Goal: Find specific page/section: Find specific page/section

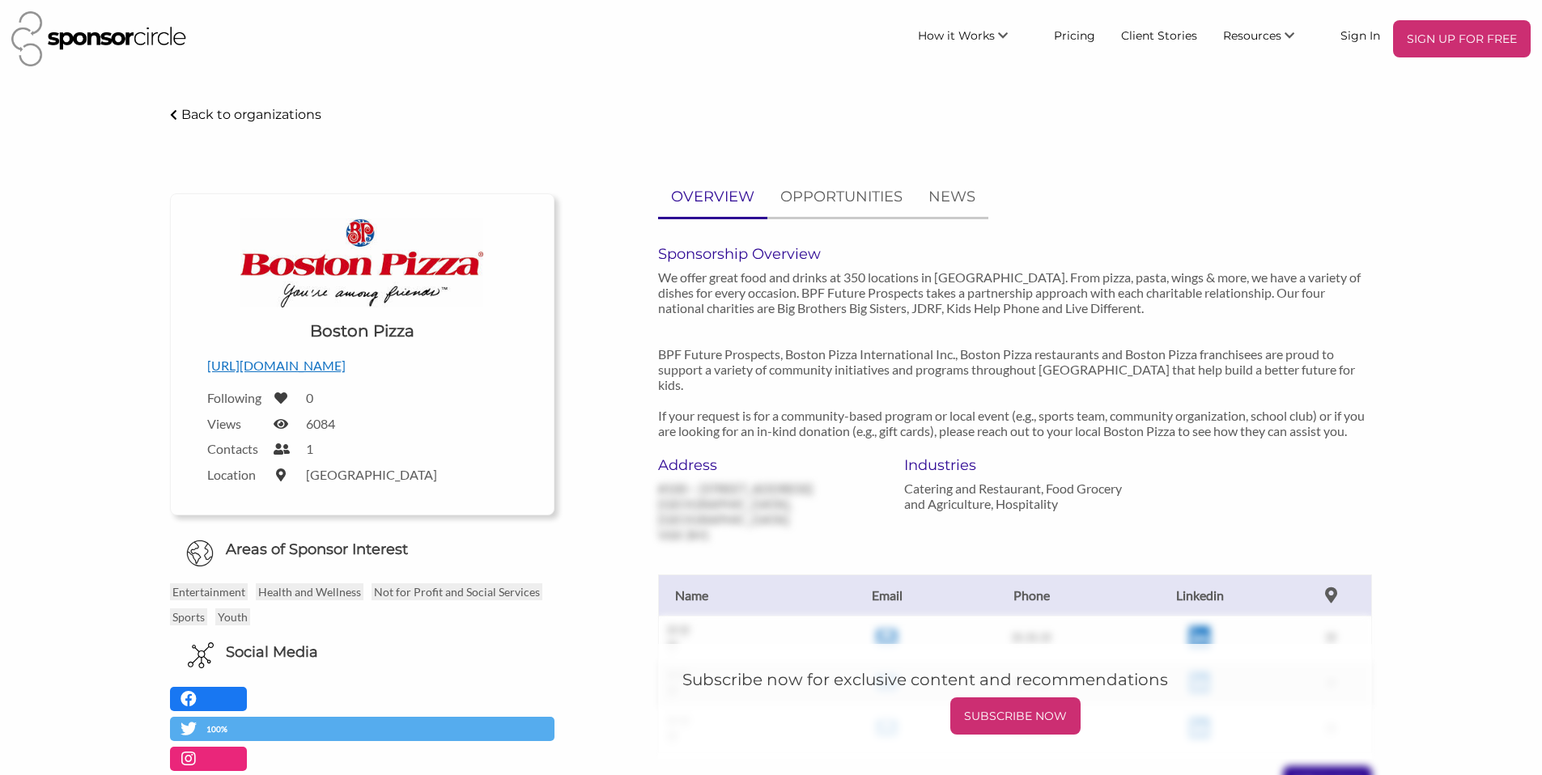
click at [715, 295] on p "We offer great food and drinks at 350 locations in [GEOGRAPHIC_DATA]. From pizz…" at bounding box center [1015, 354] width 714 height 169
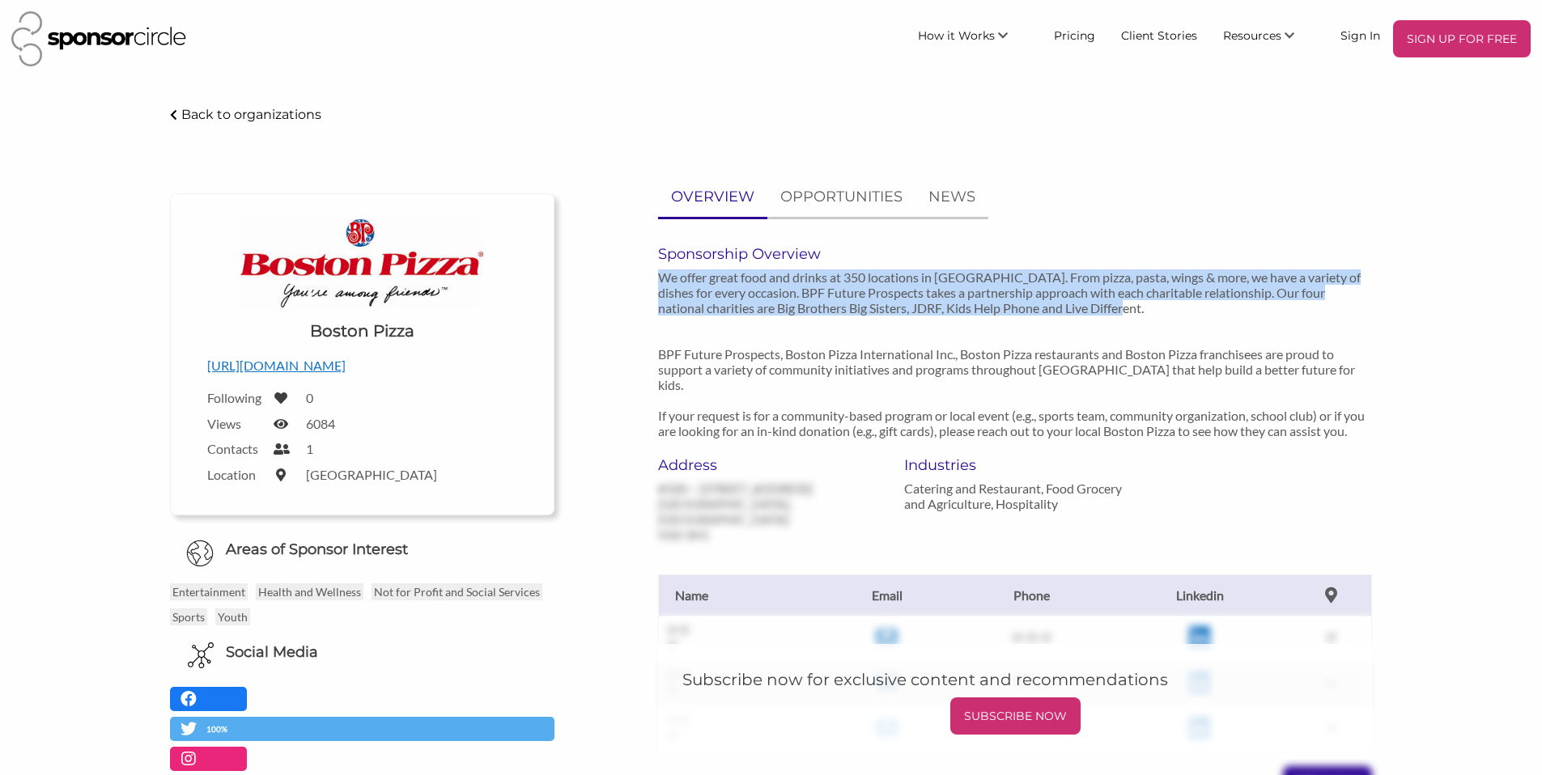
click at [715, 295] on p "We offer great food and drinks at 350 locations in [GEOGRAPHIC_DATA]. From pizz…" at bounding box center [1015, 354] width 714 height 169
click at [758, 304] on p "We offer great food and drinks at 350 locations in [GEOGRAPHIC_DATA]. From pizz…" at bounding box center [1015, 354] width 714 height 169
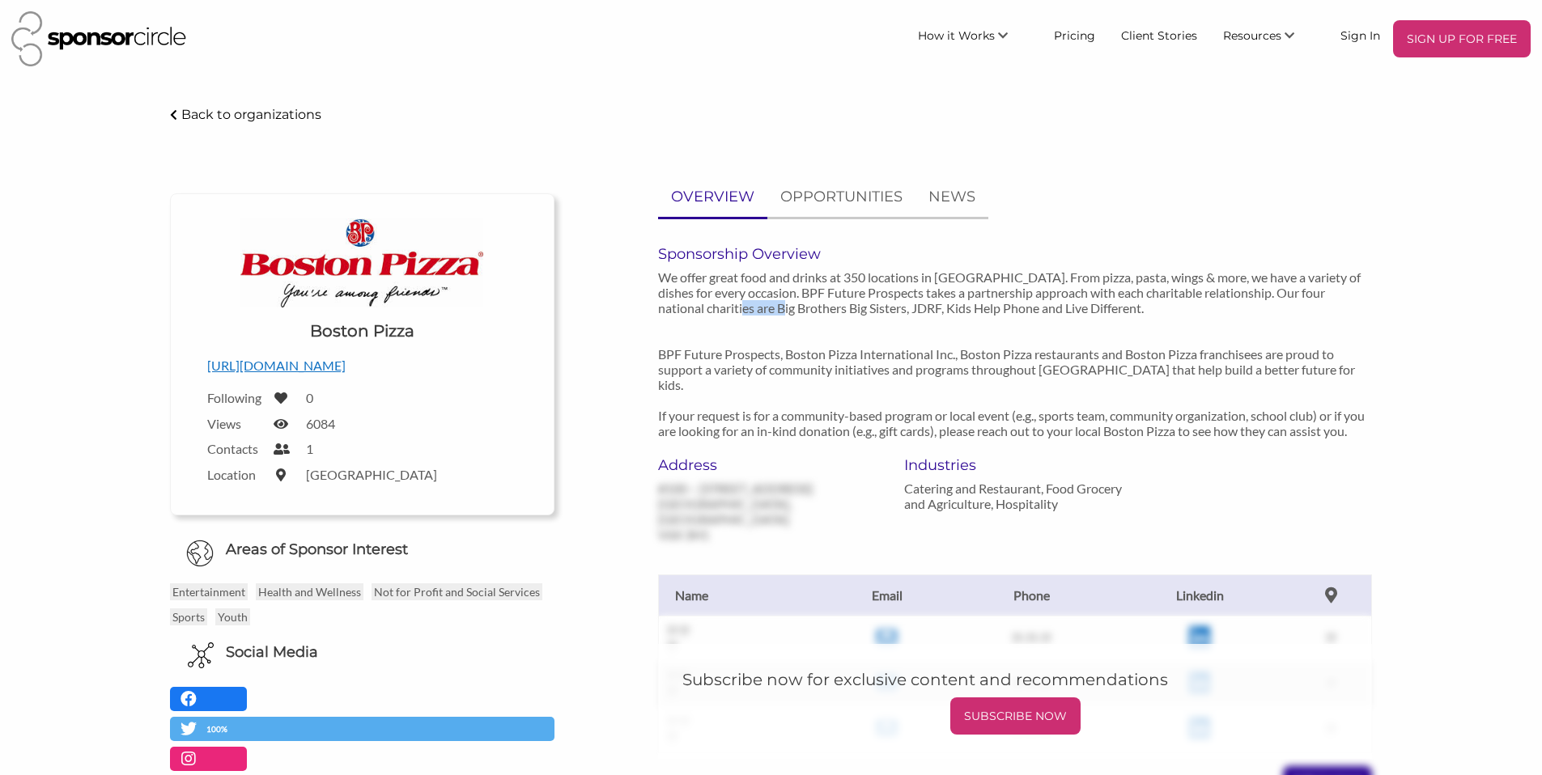
click at [758, 304] on p "We offer great food and drinks at 350 locations in [GEOGRAPHIC_DATA]. From pizz…" at bounding box center [1015, 354] width 714 height 169
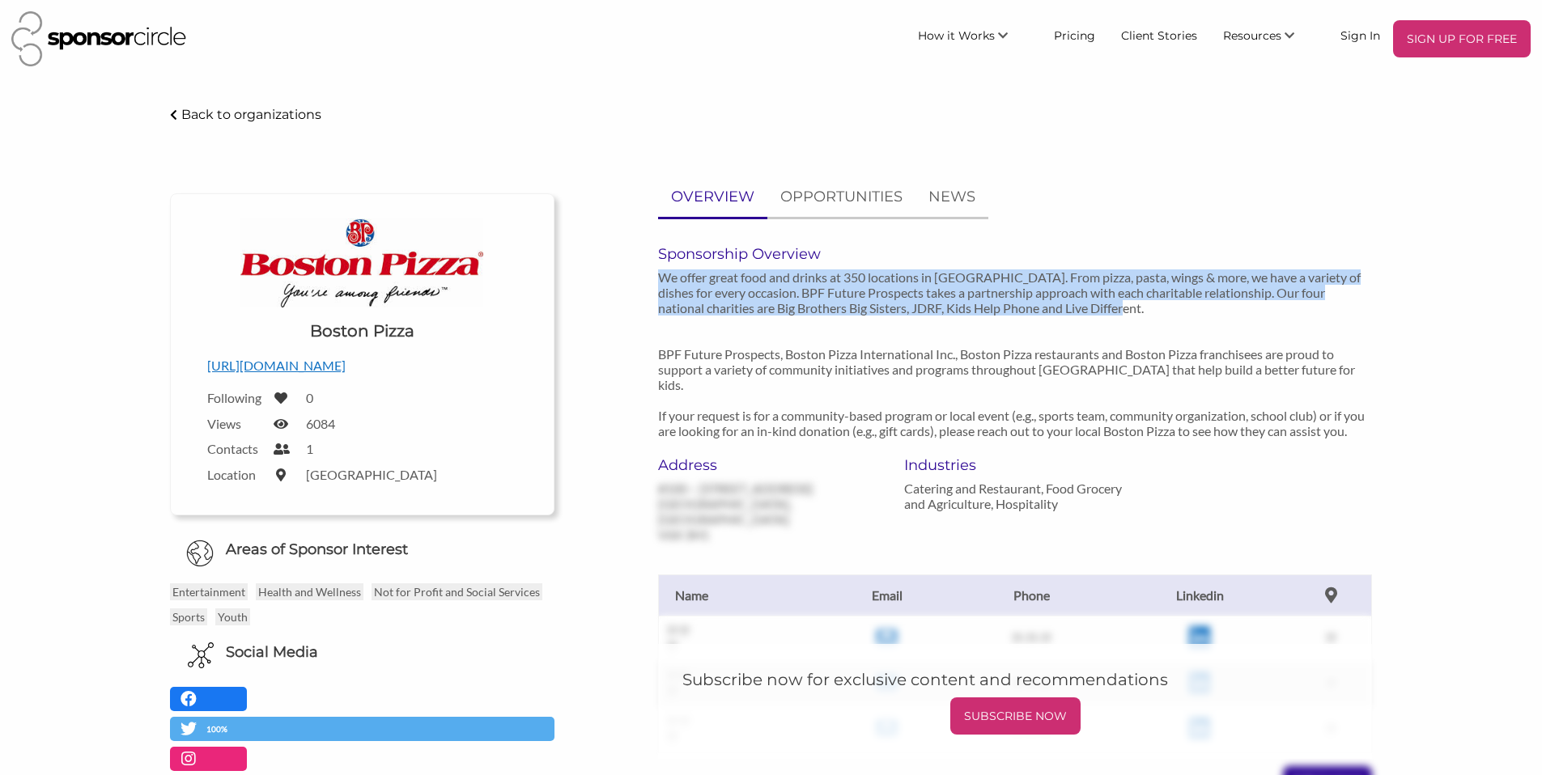
click at [758, 304] on p "We offer great food and drinks at 350 locations in [GEOGRAPHIC_DATA]. From pizz…" at bounding box center [1015, 354] width 714 height 169
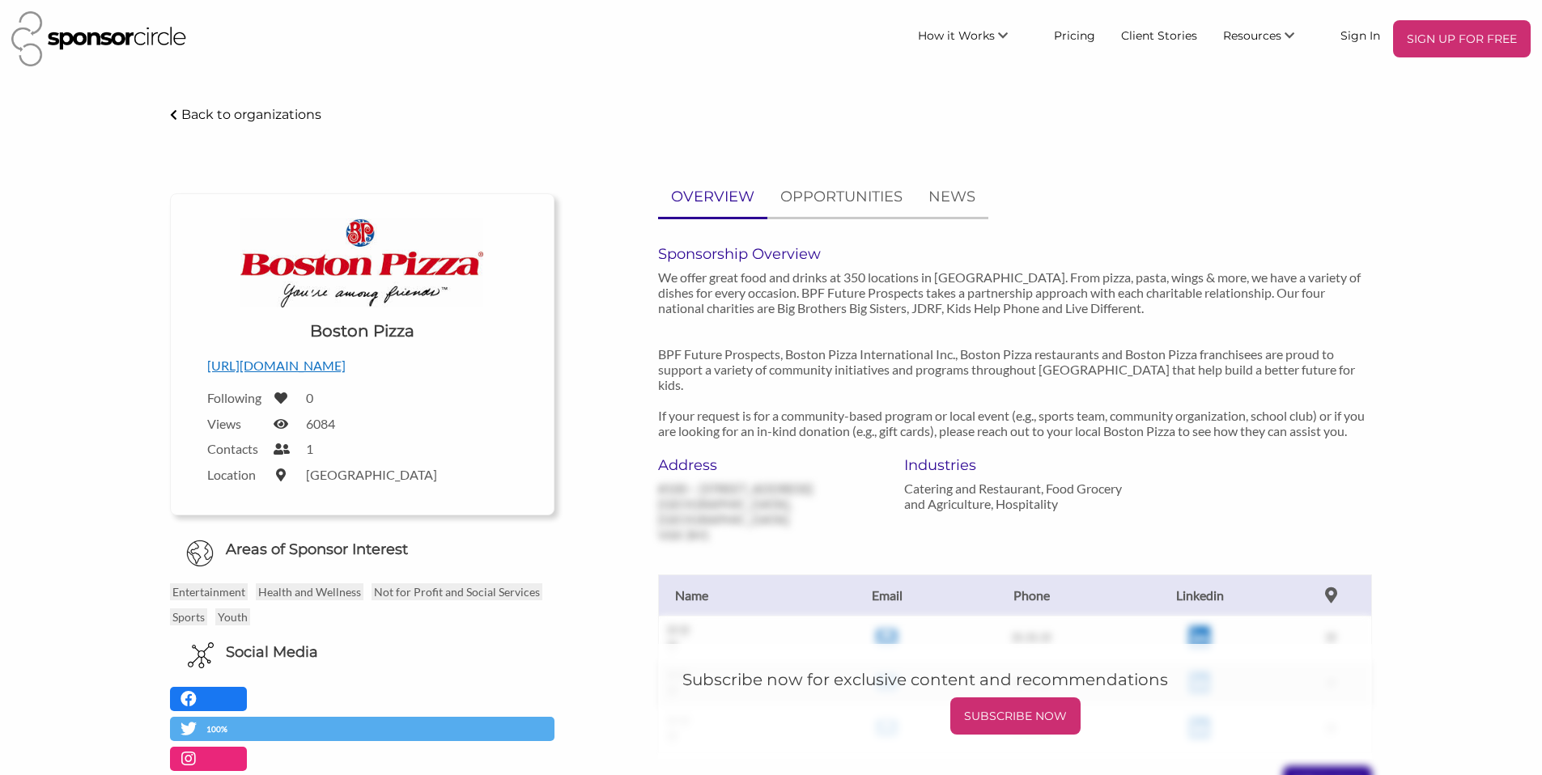
click at [793, 370] on p "We offer great food and drinks at 350 locations in [GEOGRAPHIC_DATA]. From pizz…" at bounding box center [1015, 354] width 714 height 169
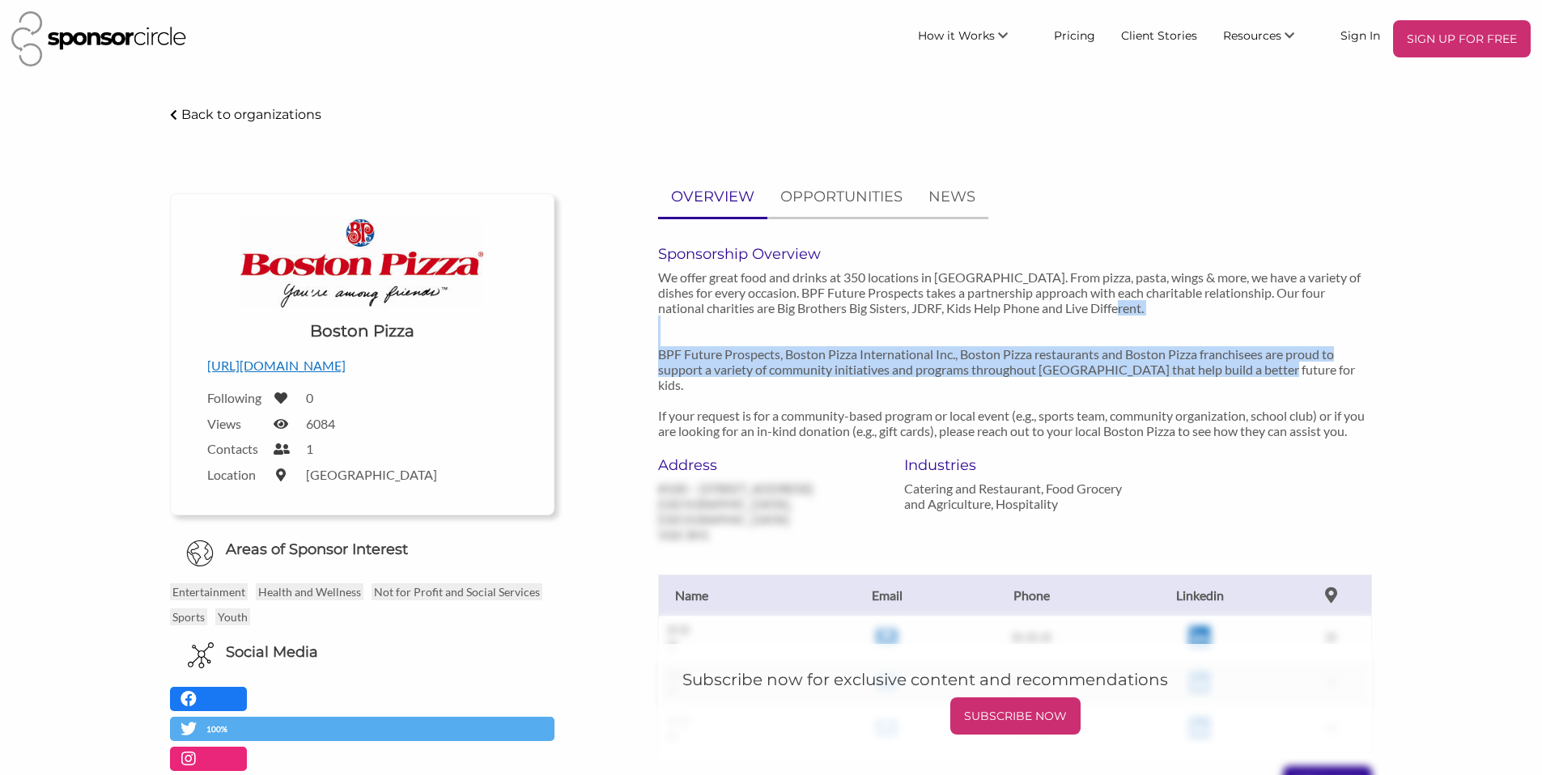
click at [793, 371] on p "We offer great food and drinks at 350 locations in [GEOGRAPHIC_DATA]. From pizz…" at bounding box center [1015, 354] width 714 height 169
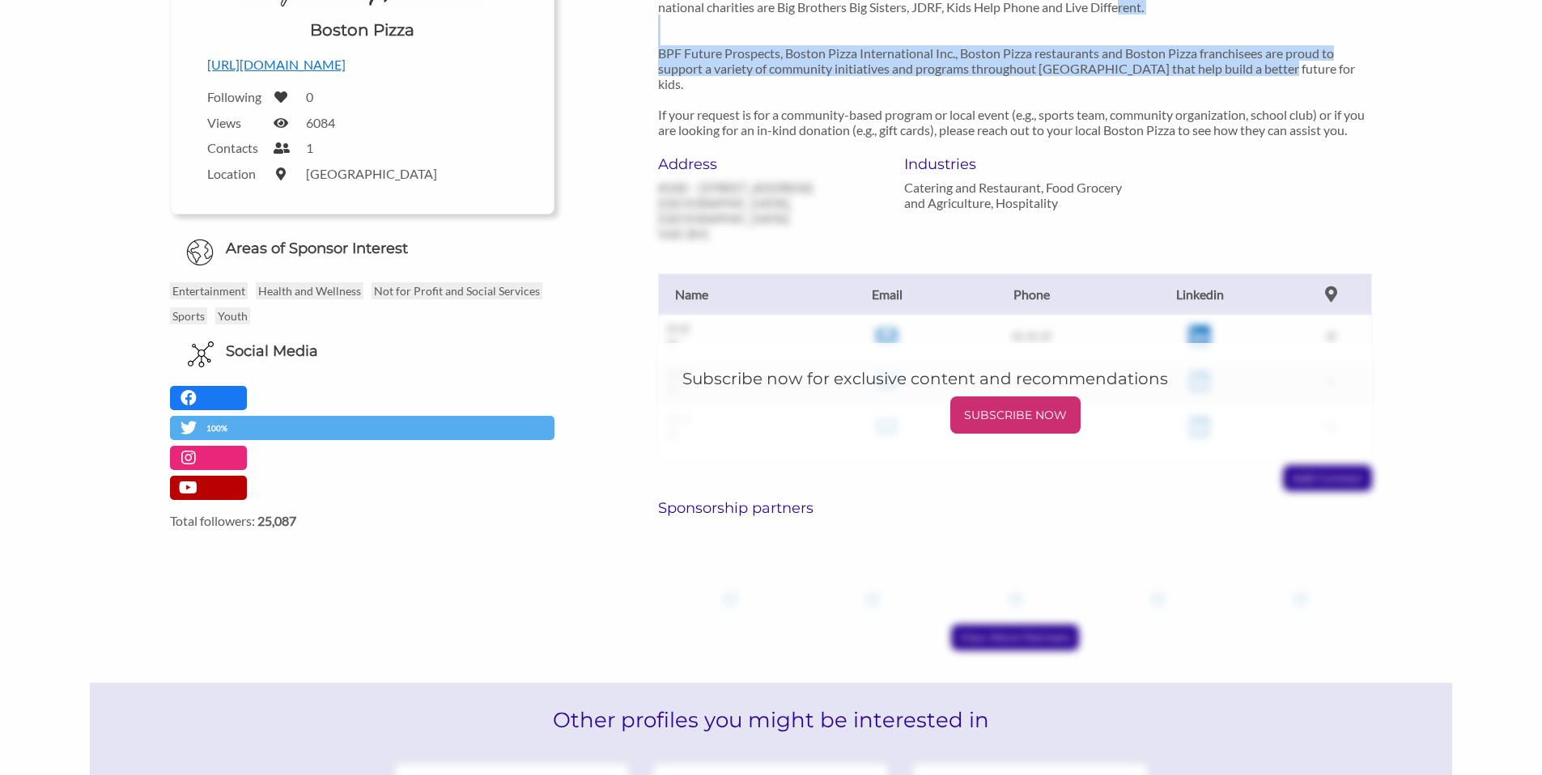
scroll to position [91, 0]
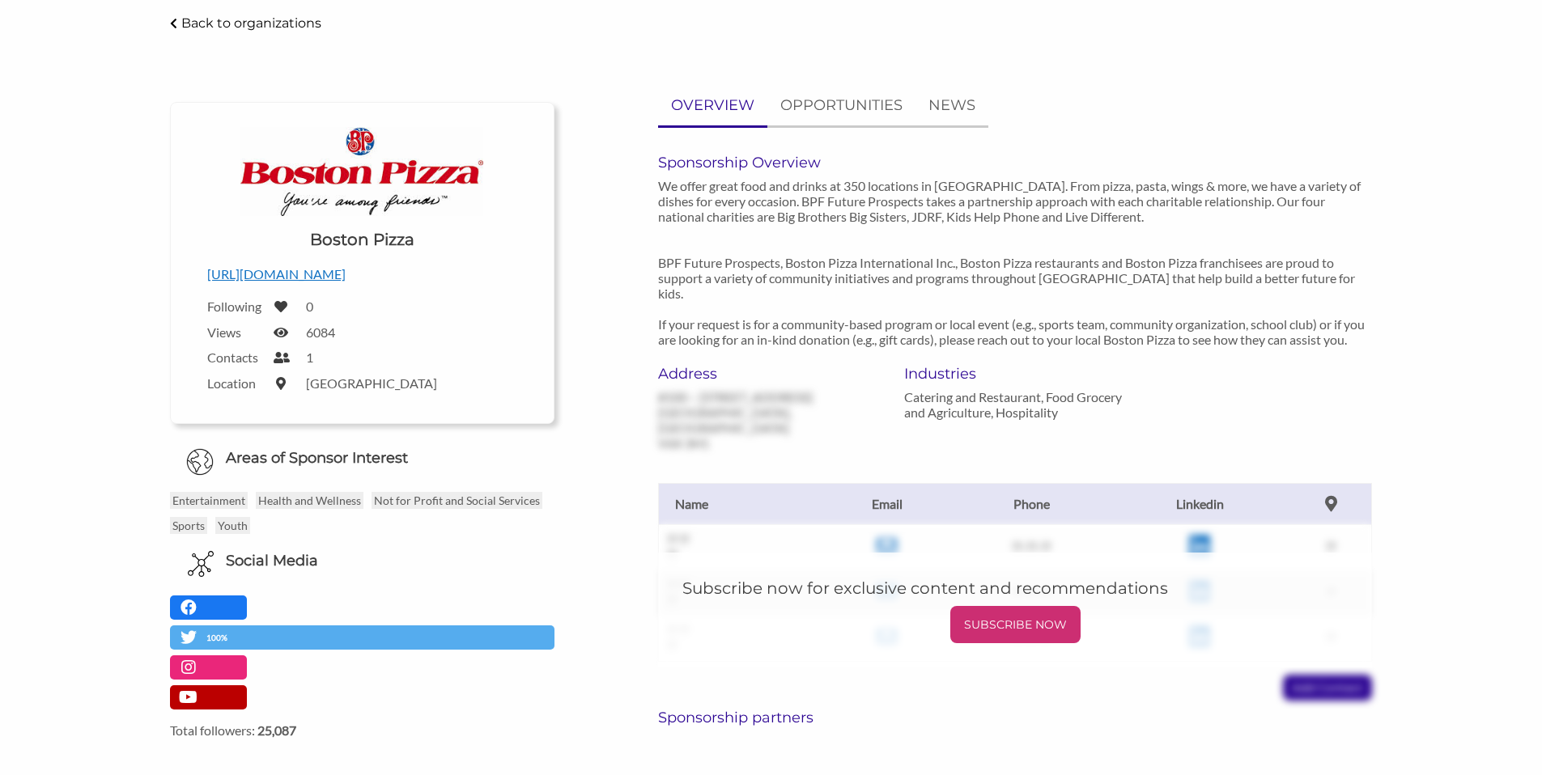
click at [852, 312] on p "We offer great food and drinks at 350 locations in [GEOGRAPHIC_DATA]. From pizz…" at bounding box center [1015, 262] width 714 height 169
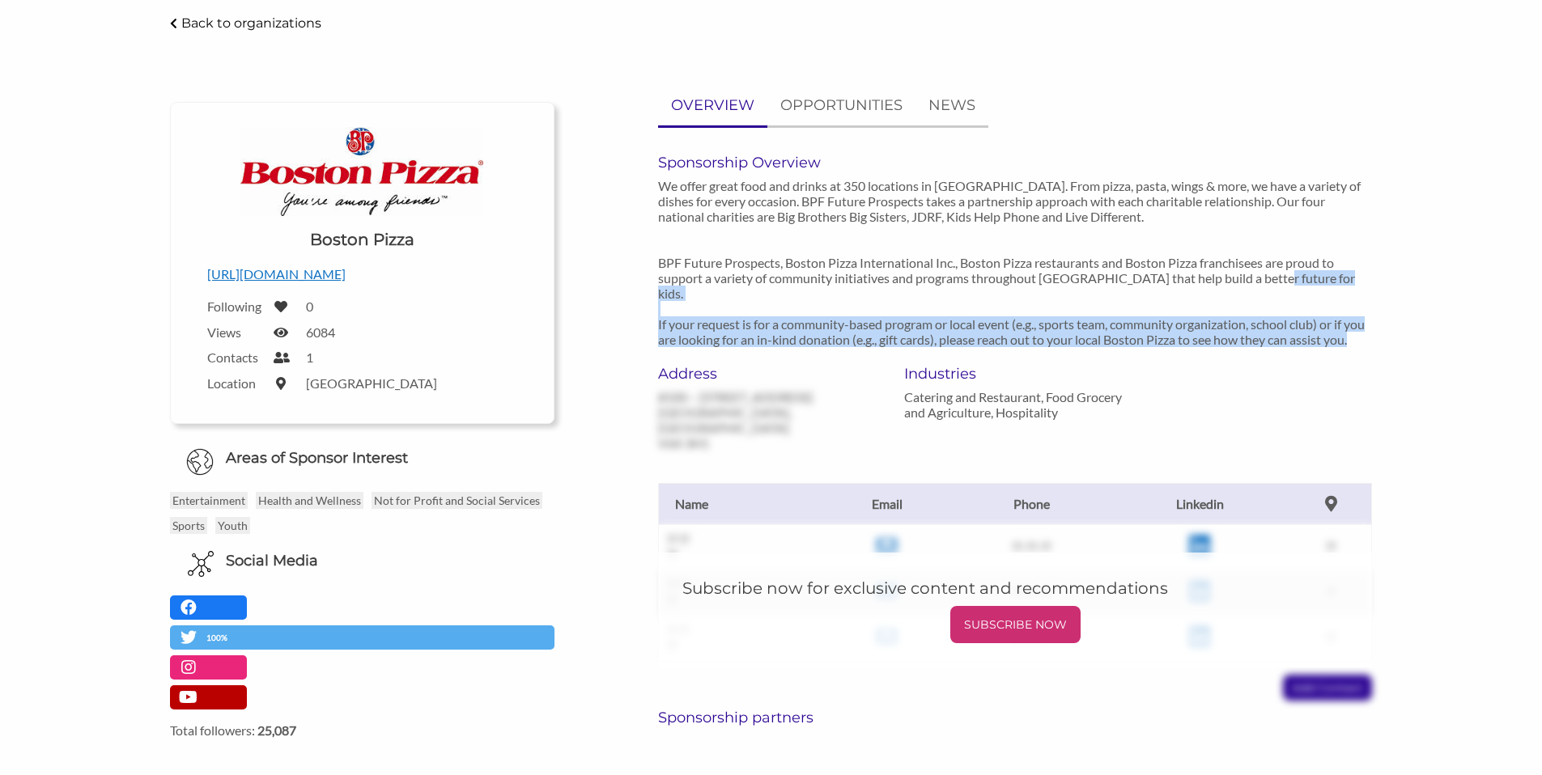
click at [852, 312] on p "We offer great food and drinks at 350 locations in [GEOGRAPHIC_DATA]. From pizz…" at bounding box center [1015, 262] width 714 height 169
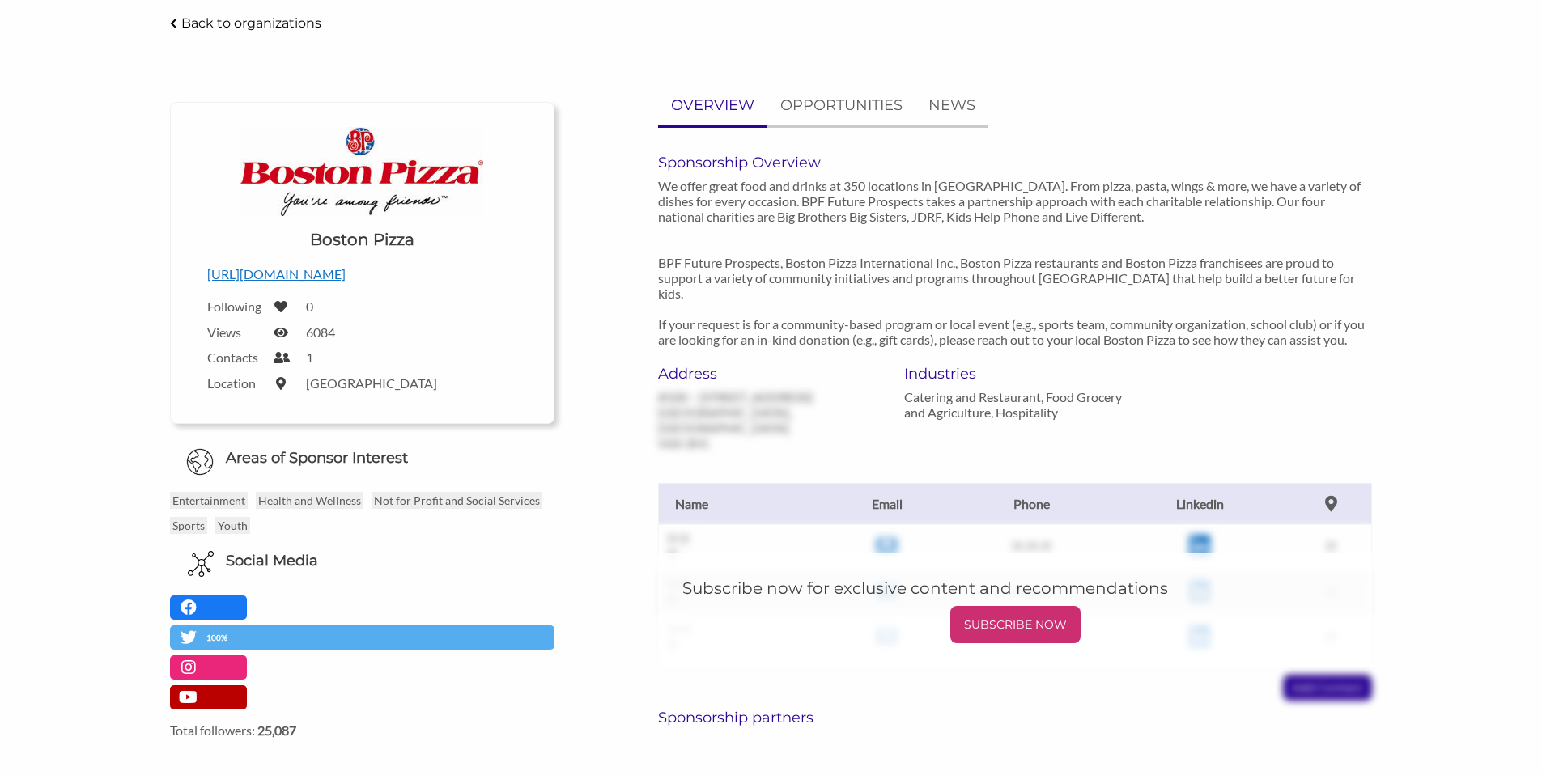
click at [872, 321] on p "We offer great food and drinks at 350 locations in [GEOGRAPHIC_DATA]. From pizz…" at bounding box center [1015, 262] width 714 height 169
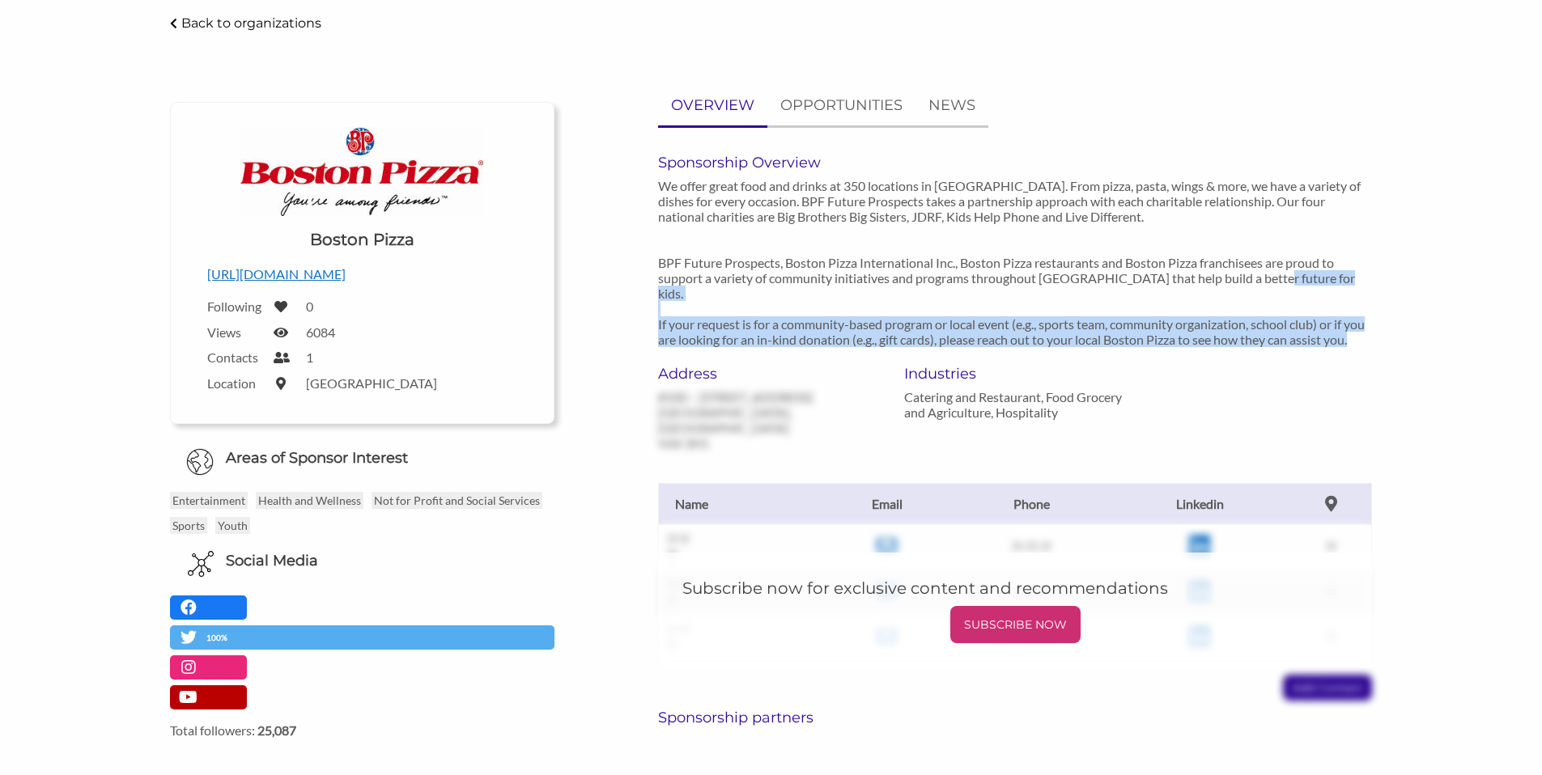
click at [872, 321] on p "We offer great food and drinks at 350 locations in [GEOGRAPHIC_DATA]. From pizz…" at bounding box center [1015, 262] width 714 height 169
click at [875, 323] on p "We offer great food and drinks at 350 locations in [GEOGRAPHIC_DATA]. From pizz…" at bounding box center [1015, 262] width 714 height 169
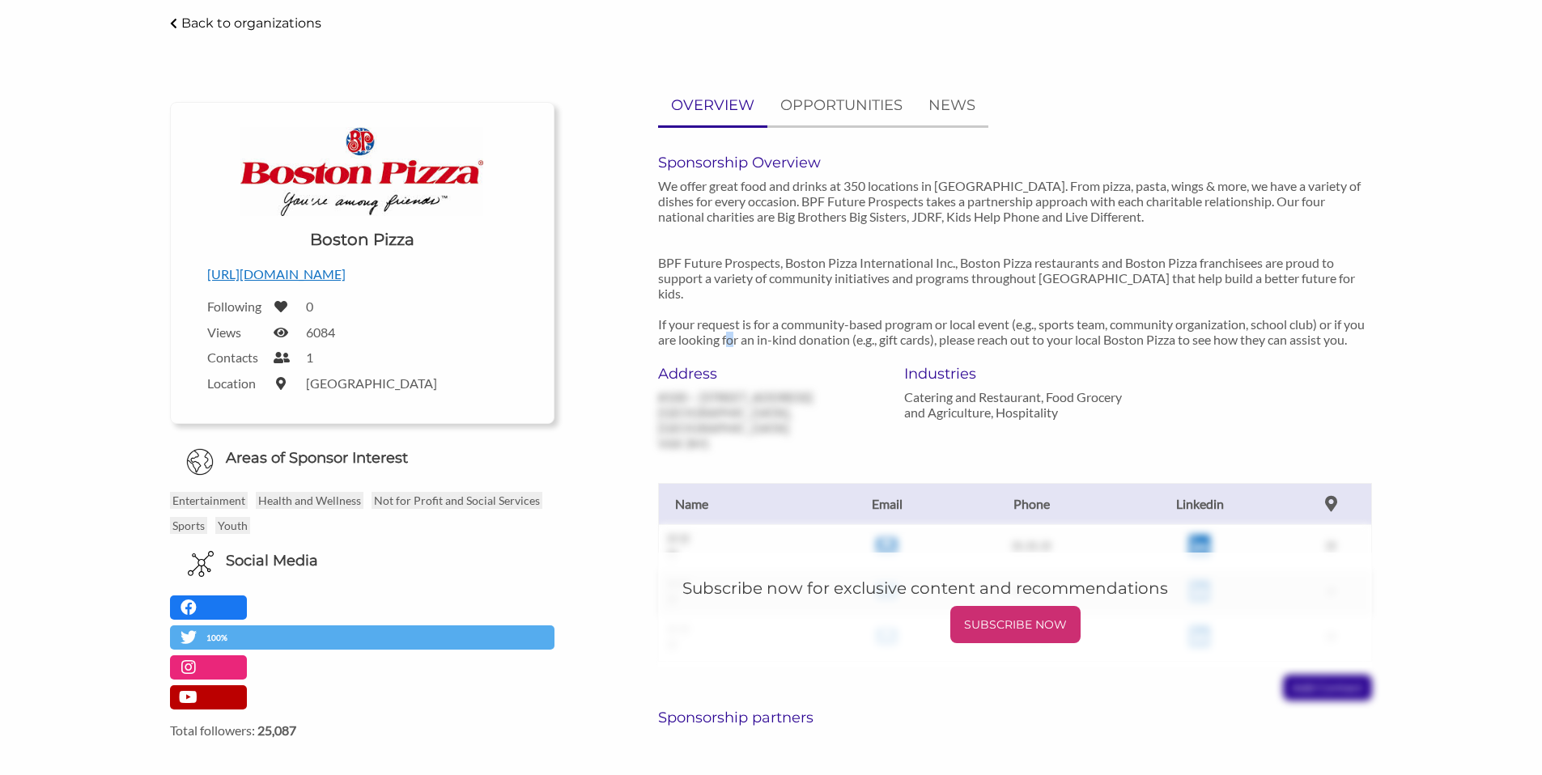
click at [875, 323] on p "We offer great food and drinks at 350 locations in [GEOGRAPHIC_DATA]. From pizz…" at bounding box center [1015, 262] width 714 height 169
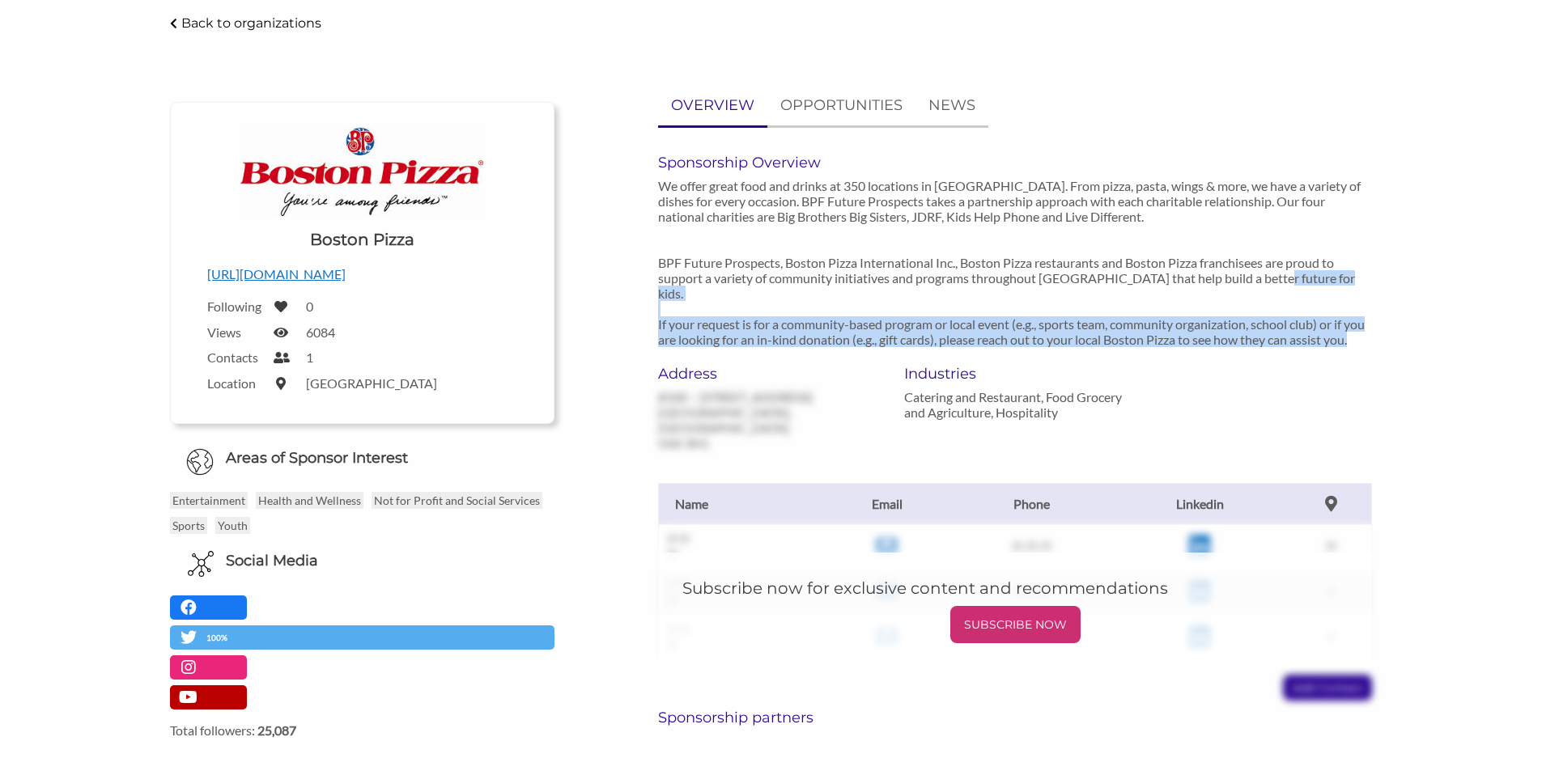
click at [875, 323] on p "We offer great food and drinks at 350 locations in [GEOGRAPHIC_DATA]. From pizz…" at bounding box center [1015, 262] width 714 height 169
click at [885, 331] on p "We offer great food and drinks at 350 locations in [GEOGRAPHIC_DATA]. From pizz…" at bounding box center [1015, 262] width 714 height 169
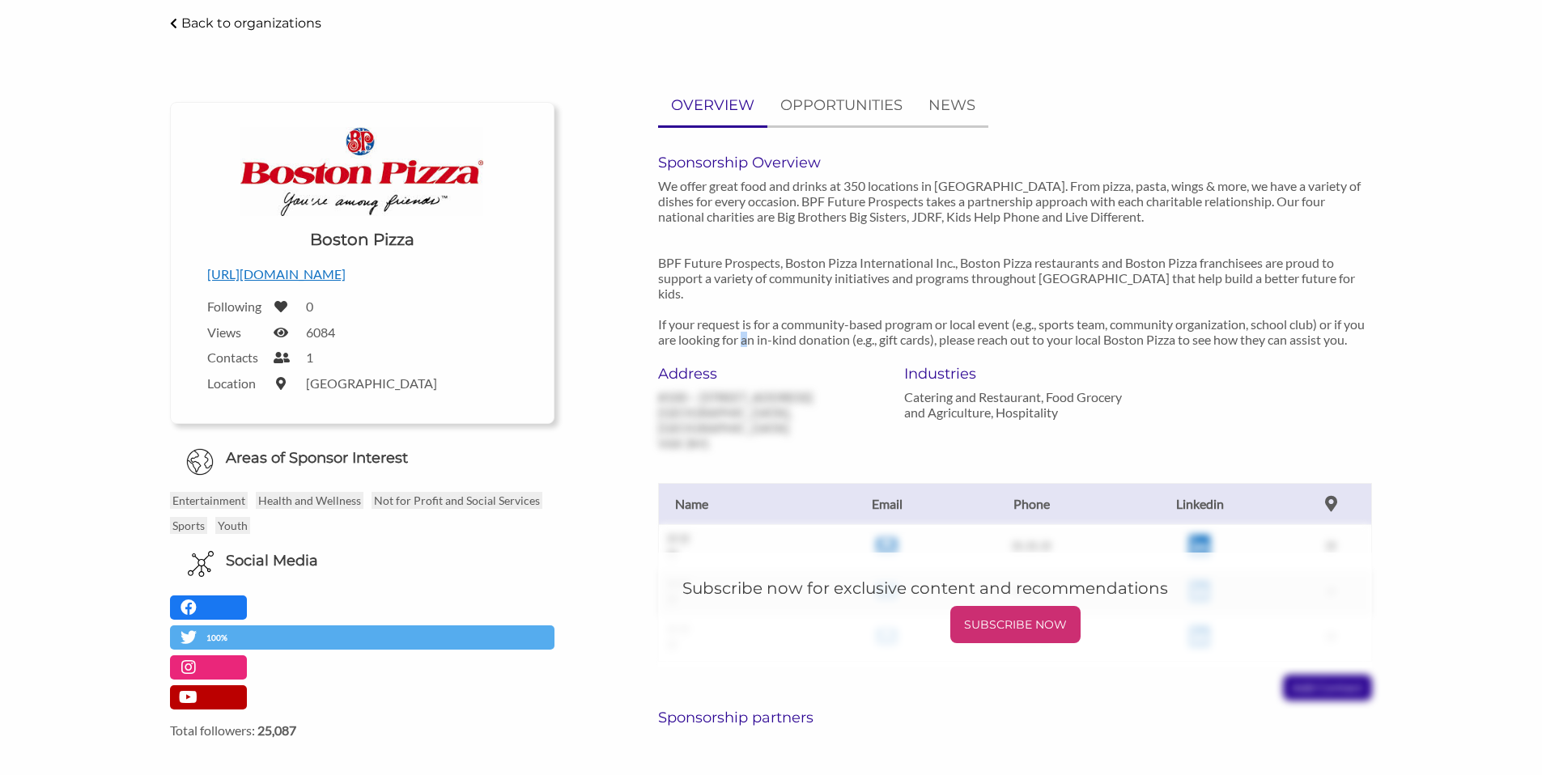
click at [885, 331] on p "We offer great food and drinks at 350 locations in [GEOGRAPHIC_DATA]. From pizz…" at bounding box center [1015, 262] width 714 height 169
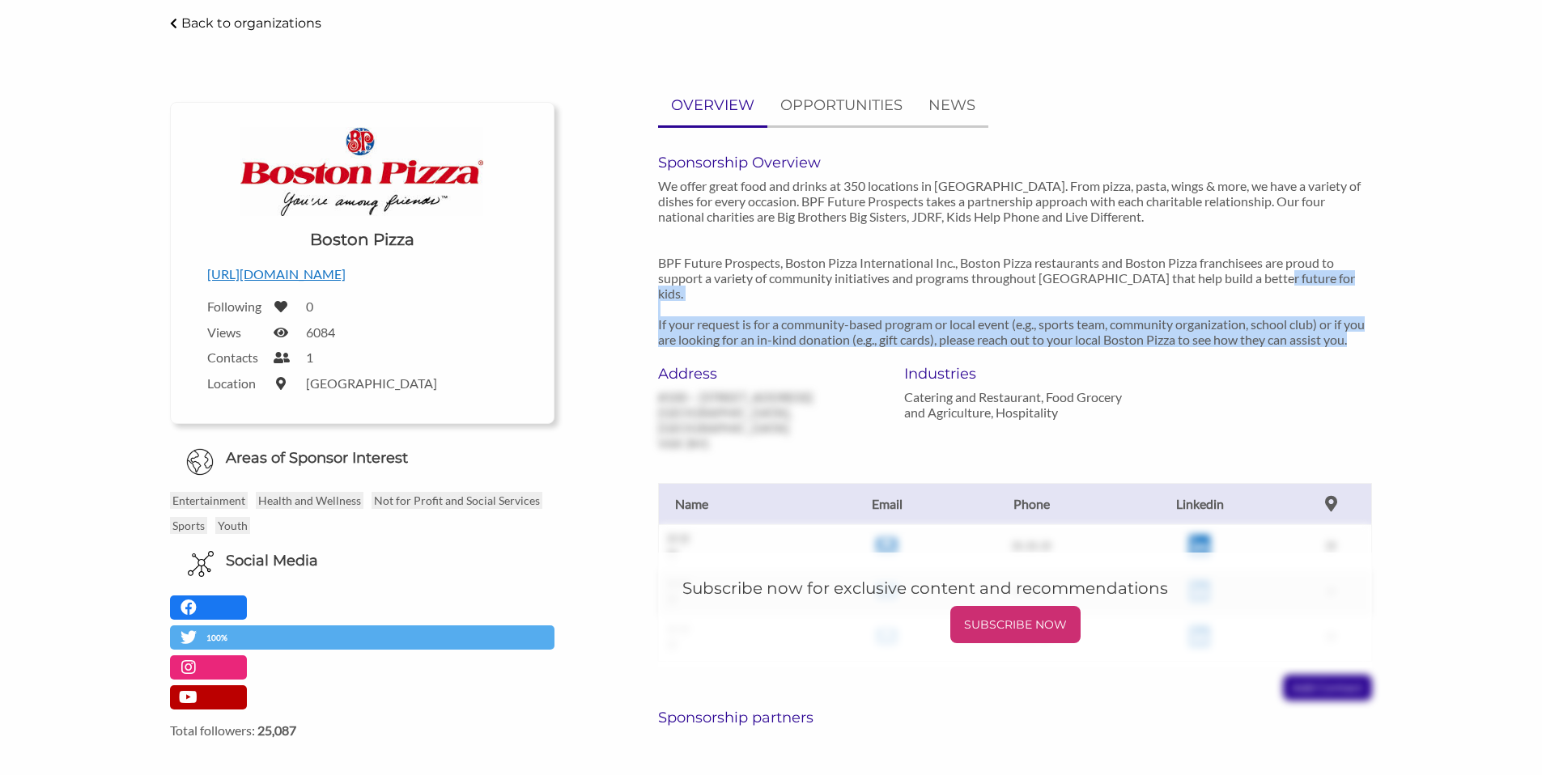
click at [885, 331] on p "We offer great food and drinks at 350 locations in [GEOGRAPHIC_DATA]. From pizz…" at bounding box center [1015, 262] width 714 height 169
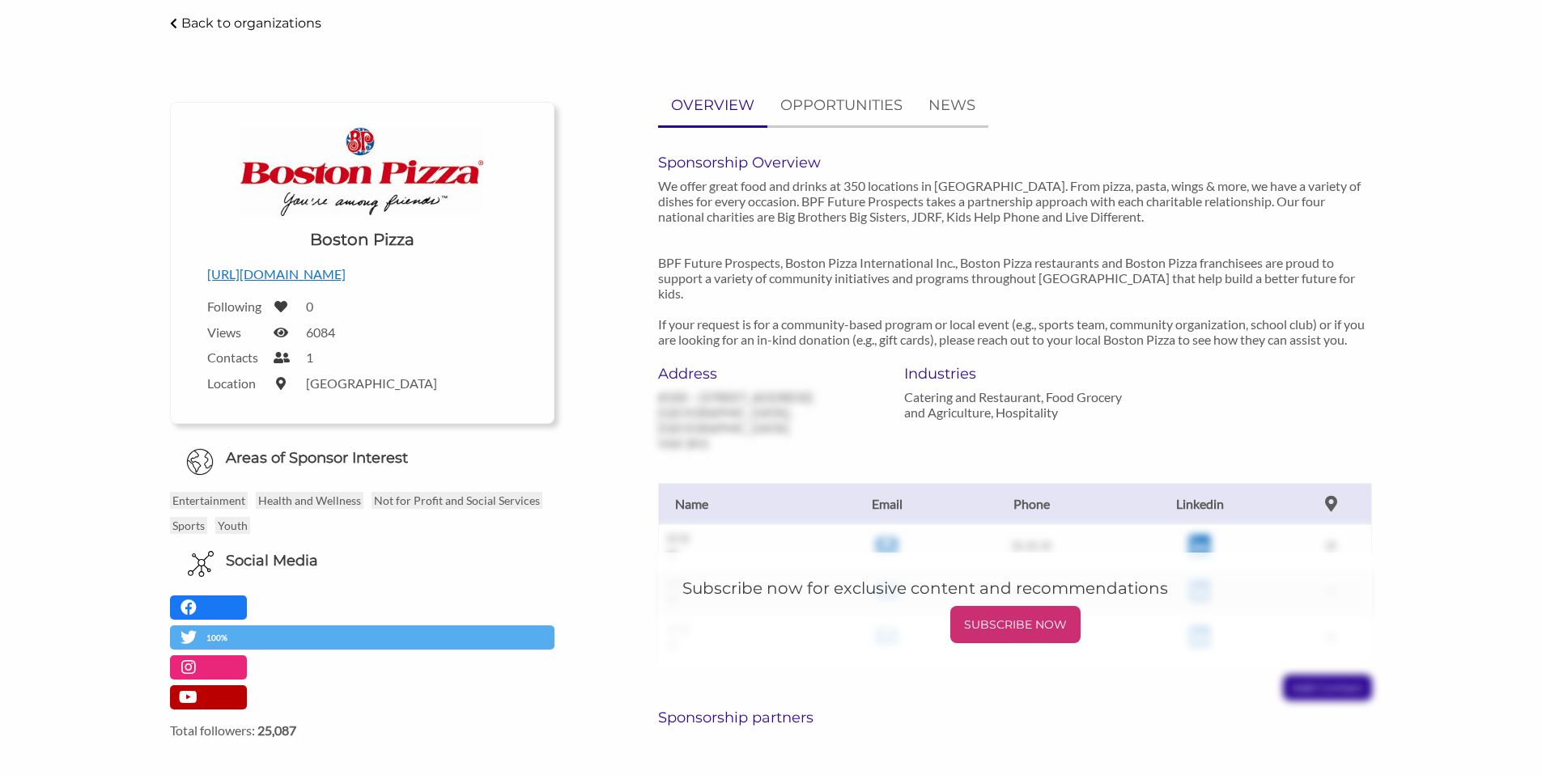
click at [900, 324] on p "We offer great food and drinks at 350 locations in [GEOGRAPHIC_DATA]. From pizz…" at bounding box center [1015, 262] width 714 height 169
click at [901, 324] on p "We offer great food and drinks at 350 locations in [GEOGRAPHIC_DATA]. From pizz…" at bounding box center [1015, 262] width 714 height 169
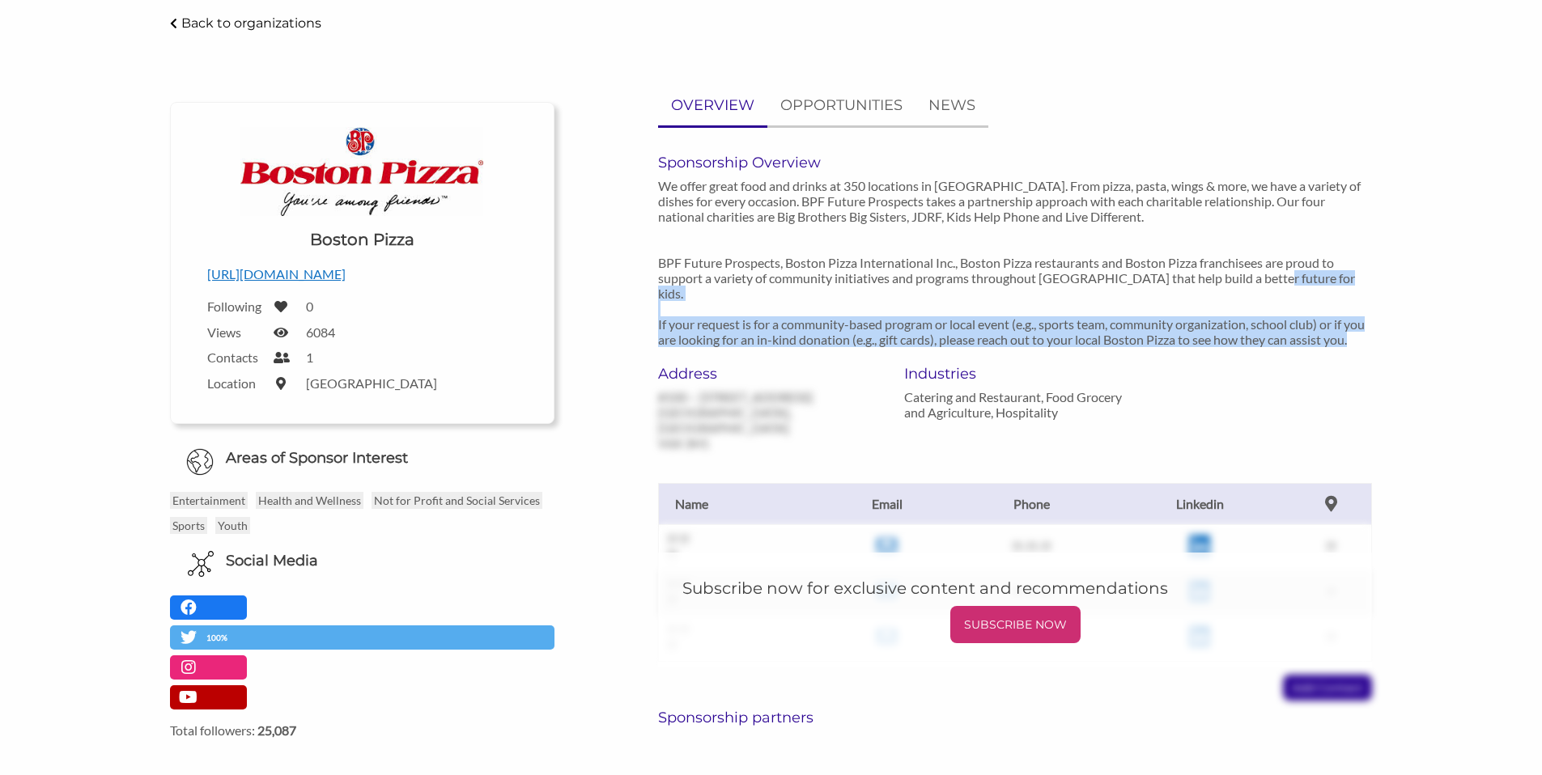
click at [901, 324] on p "We offer great food and drinks at 350 locations in [GEOGRAPHIC_DATA]. From pizz…" at bounding box center [1015, 262] width 714 height 169
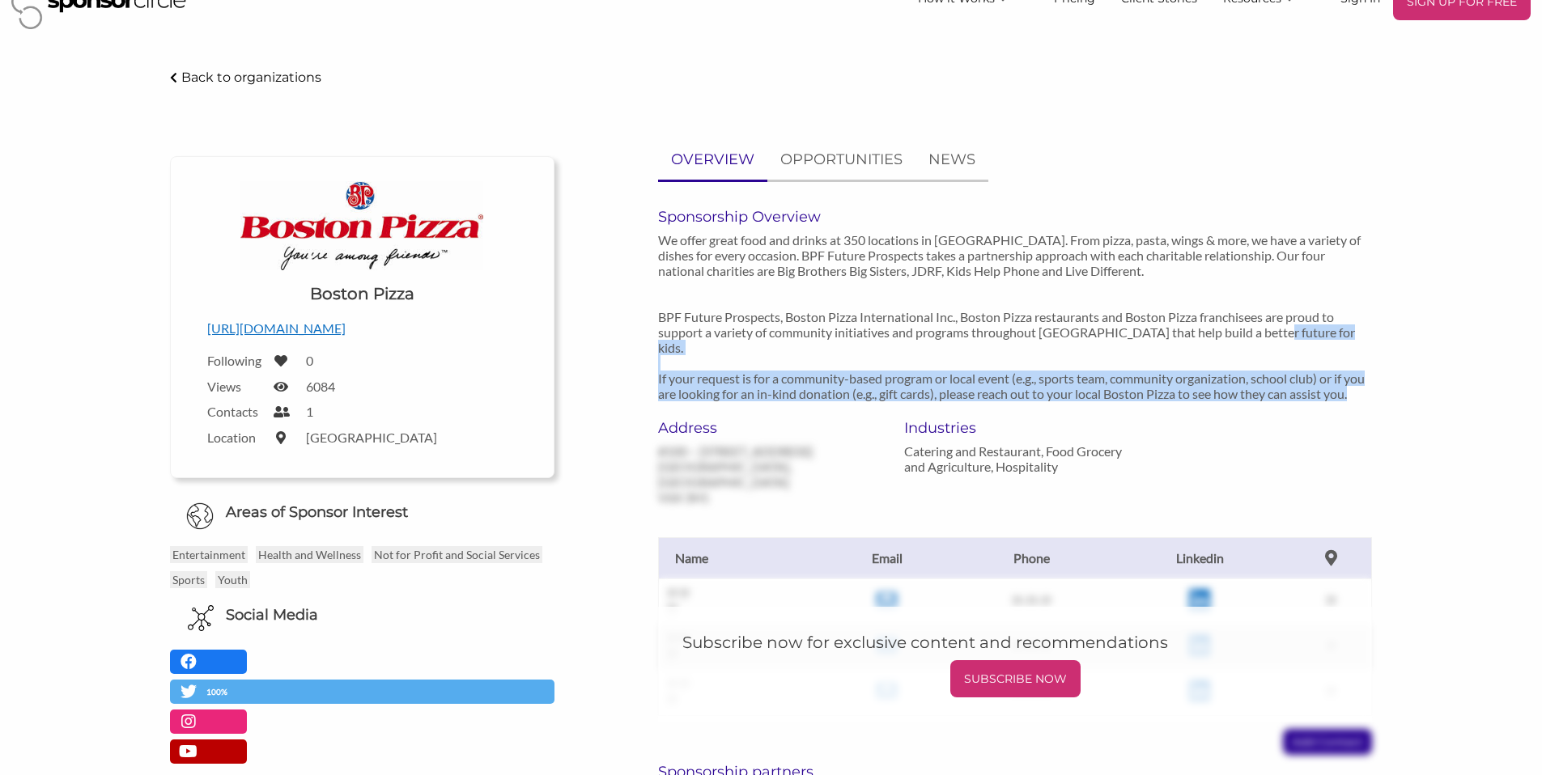
scroll to position [0, 0]
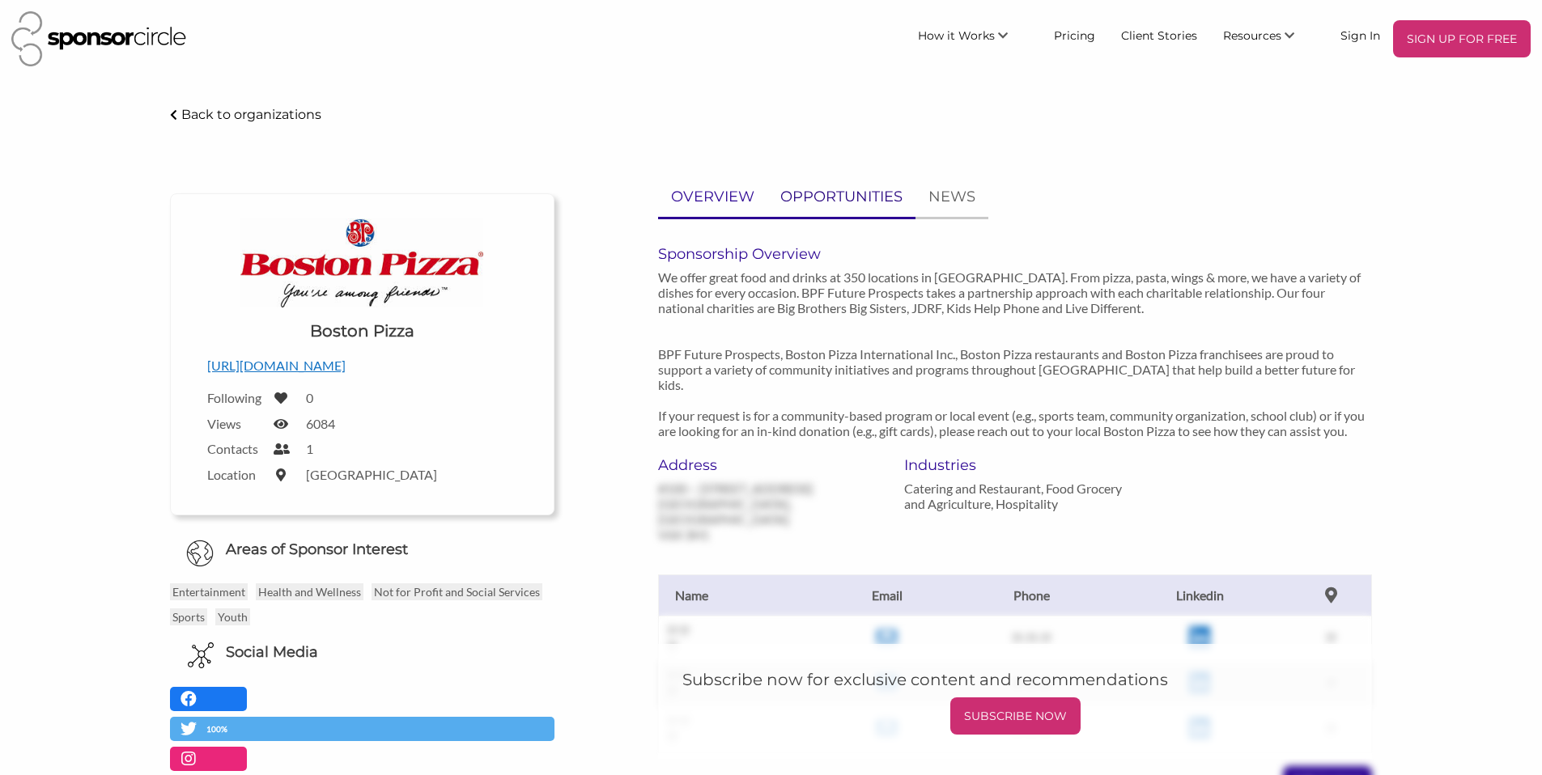
click at [826, 181] on link "OPPORTUNITIES" at bounding box center [841, 197] width 148 height 40
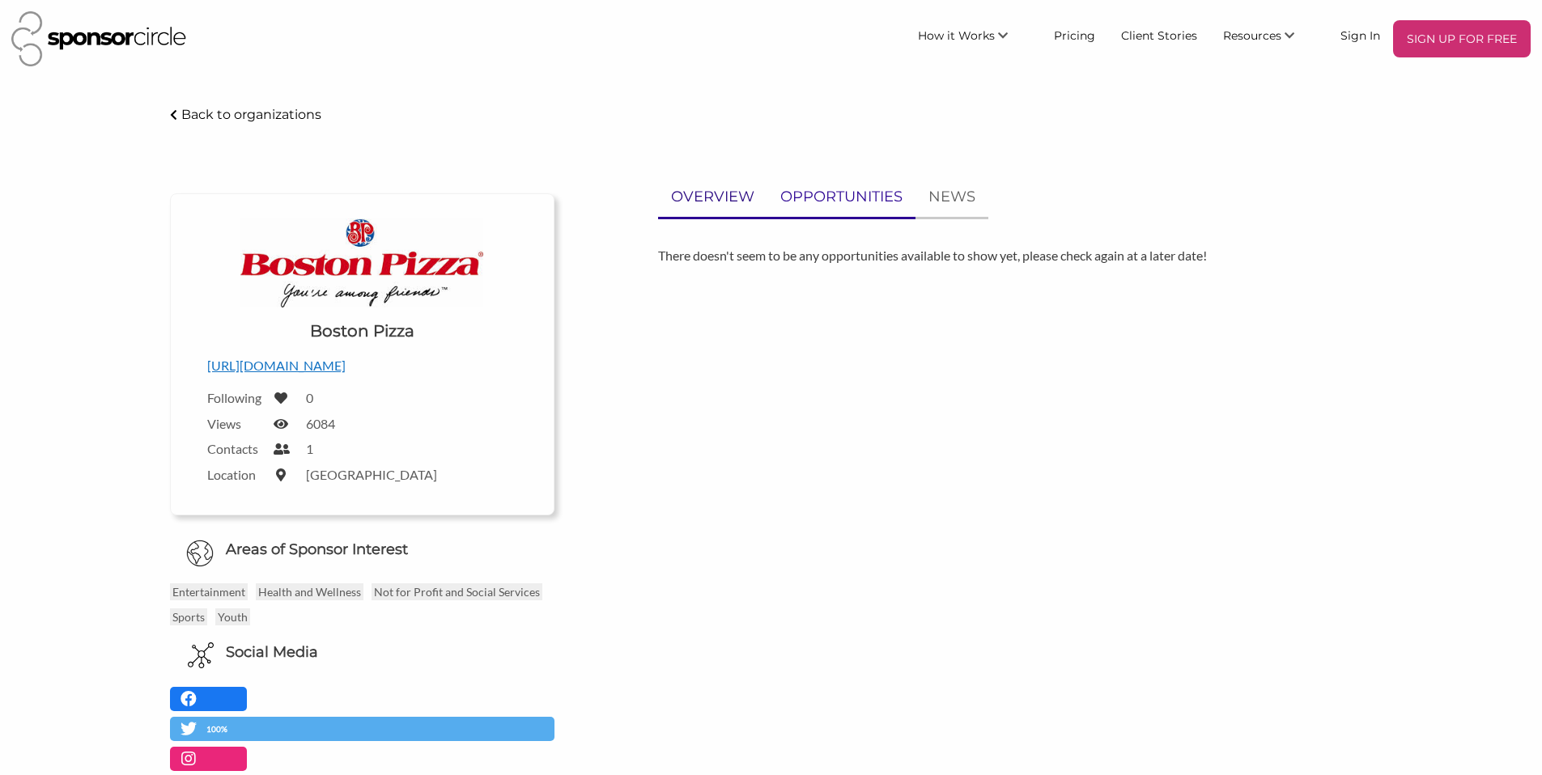
click at [723, 202] on p "OVERVIEW" at bounding box center [712, 196] width 83 height 23
